Goal: Information Seeking & Learning: Learn about a topic

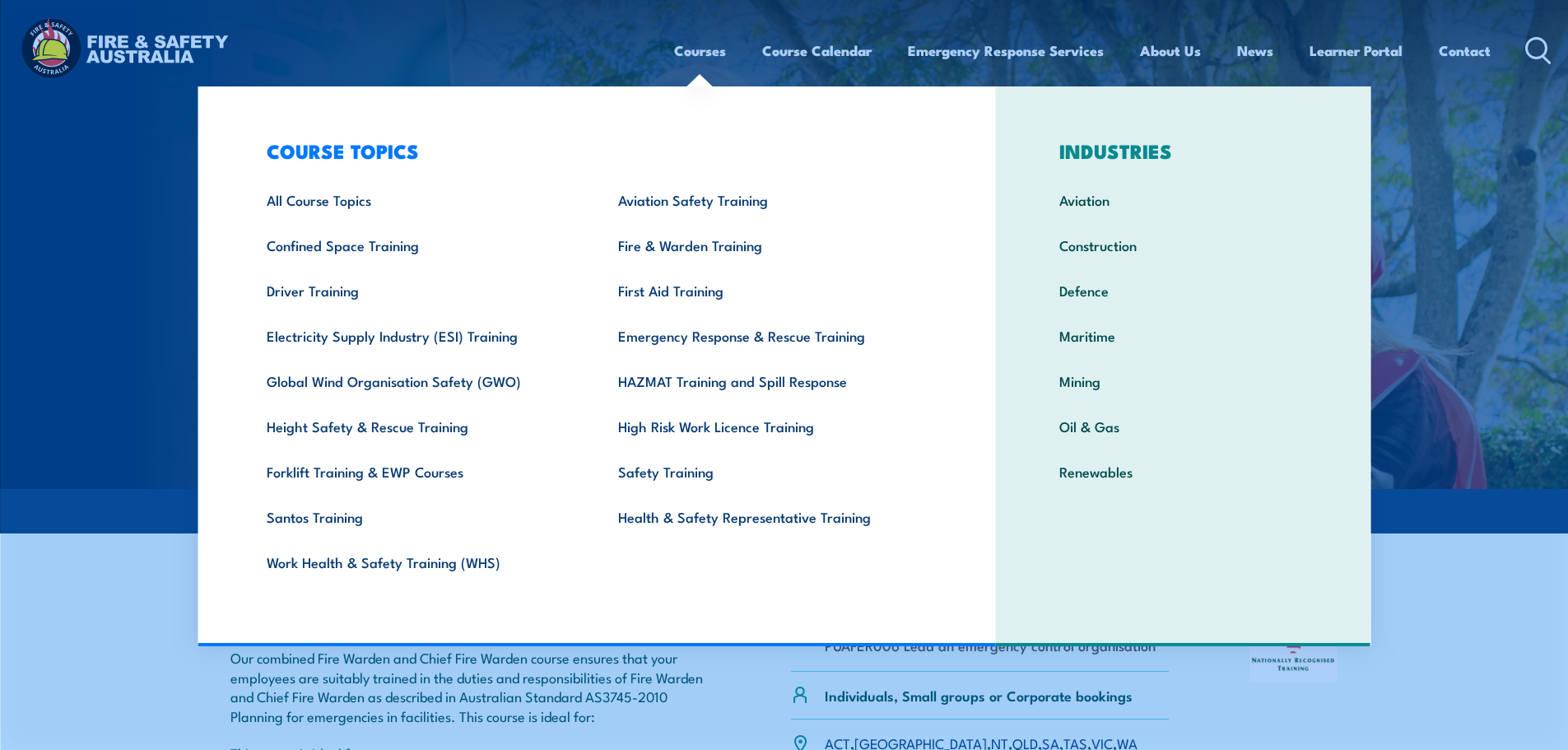
click at [704, 54] on link "Courses" at bounding box center [700, 51] width 52 height 44
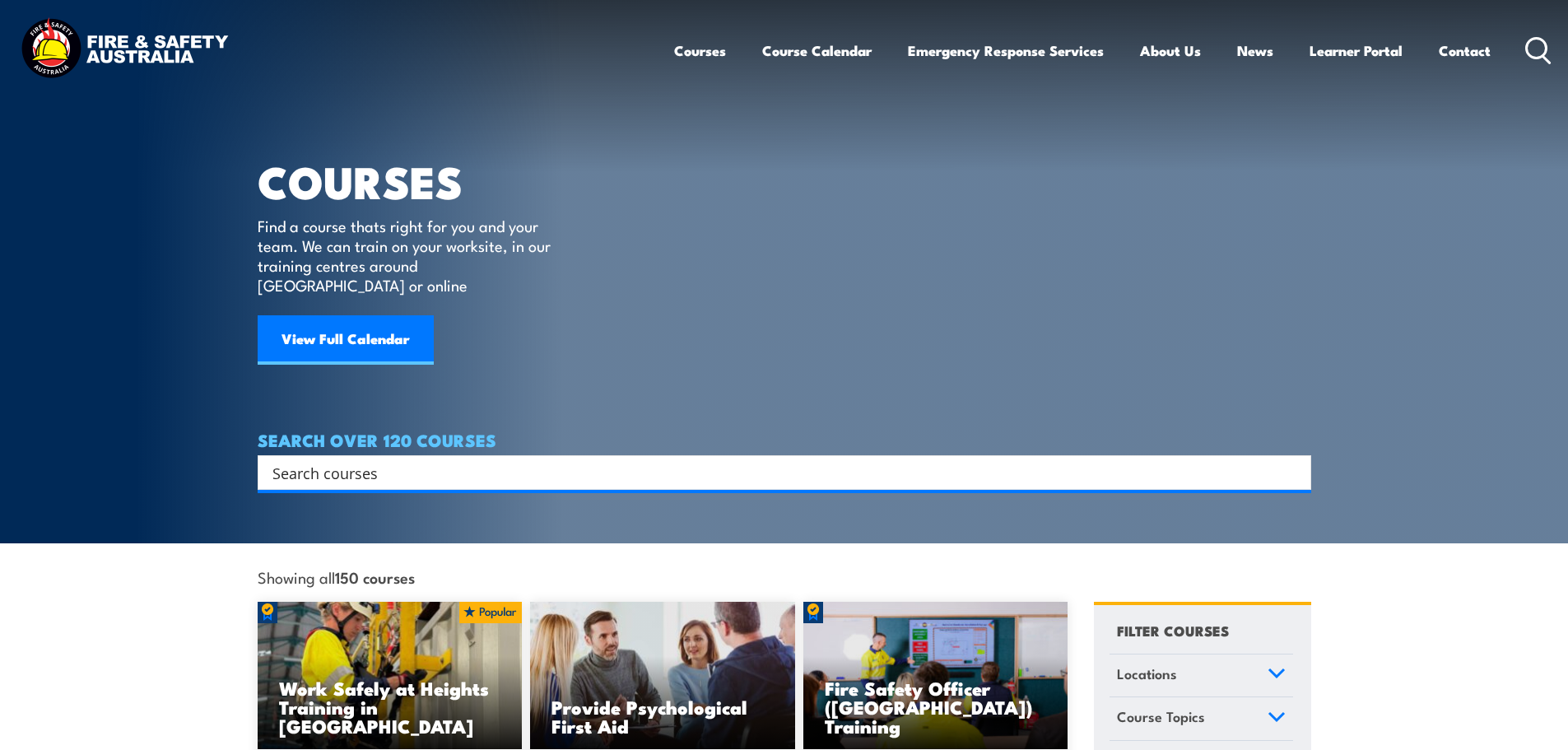
click at [412, 460] on input "Search input" at bounding box center [774, 473] width 1003 height 25
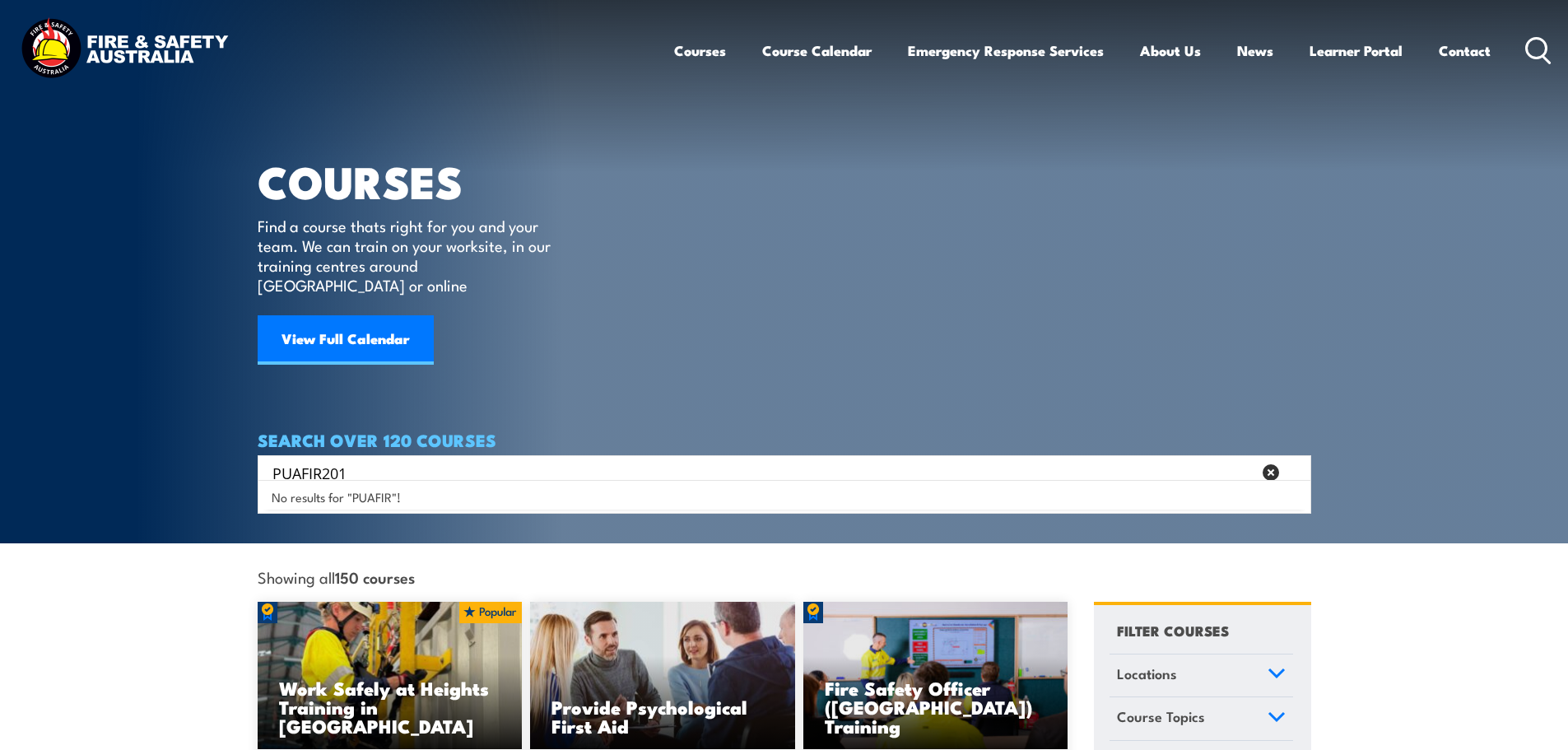
type input "PUAFIR201"
